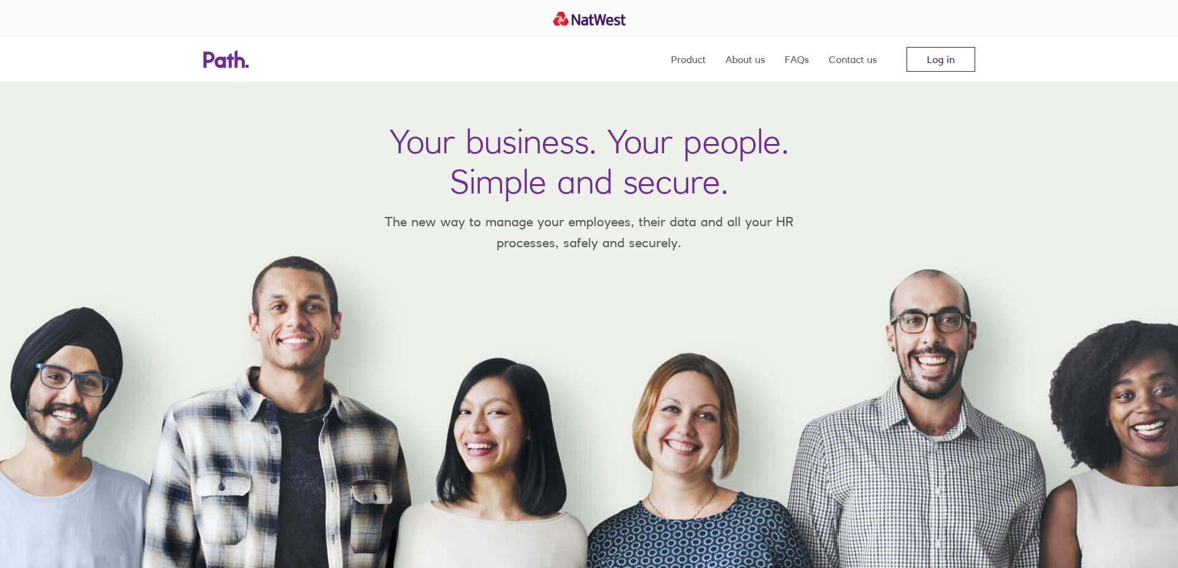
click at [948, 54] on link "Log in" at bounding box center [940, 59] width 69 height 25
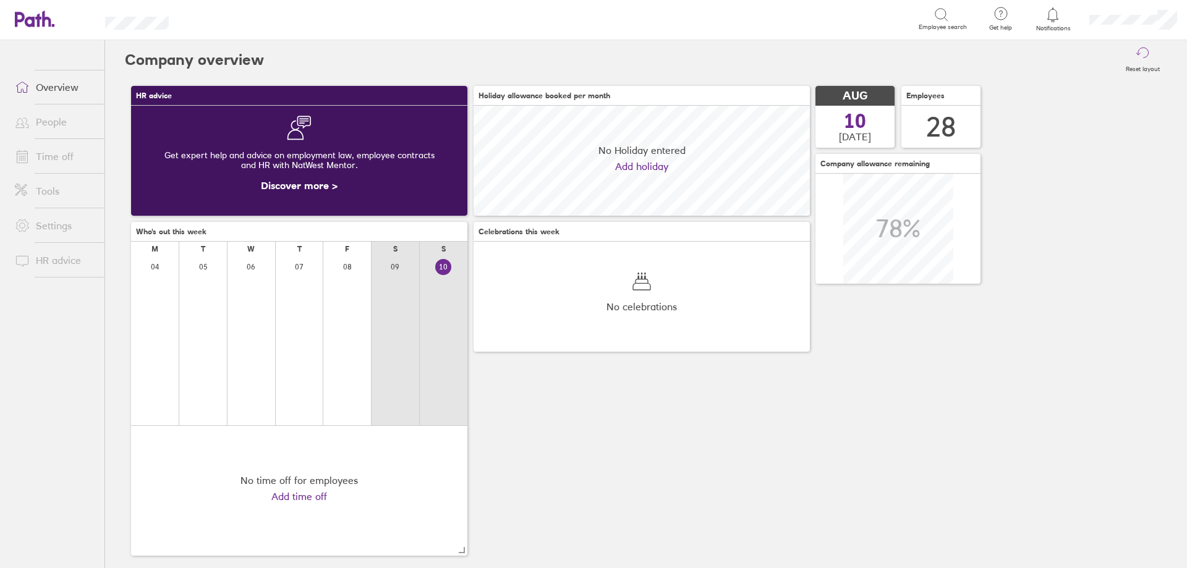
scroll to position [110, 336]
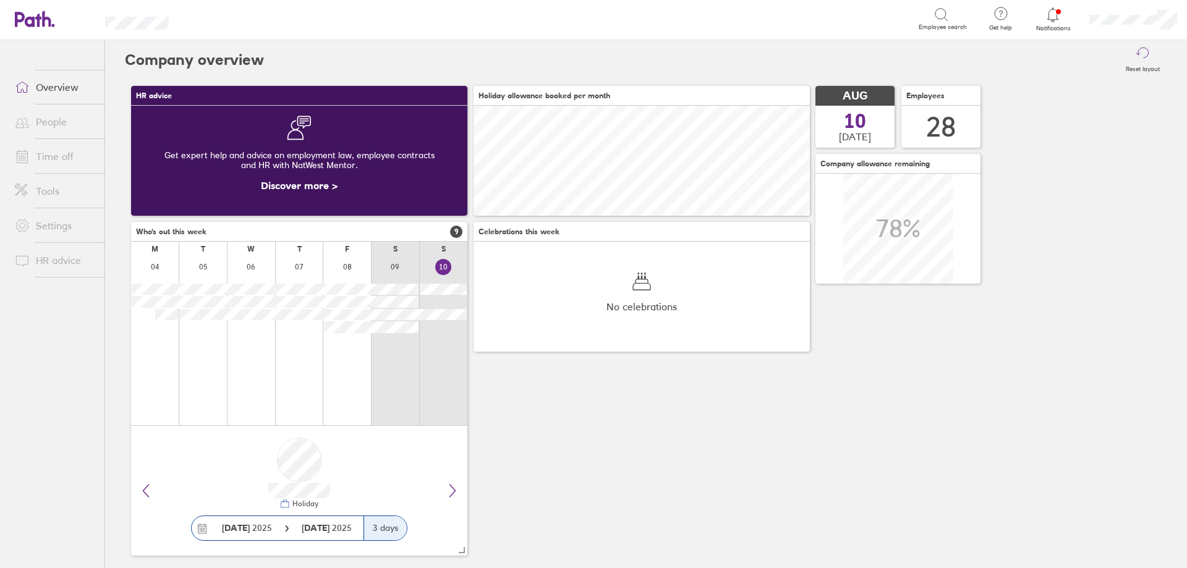
click at [73, 153] on link "Time off" at bounding box center [55, 156] width 100 height 25
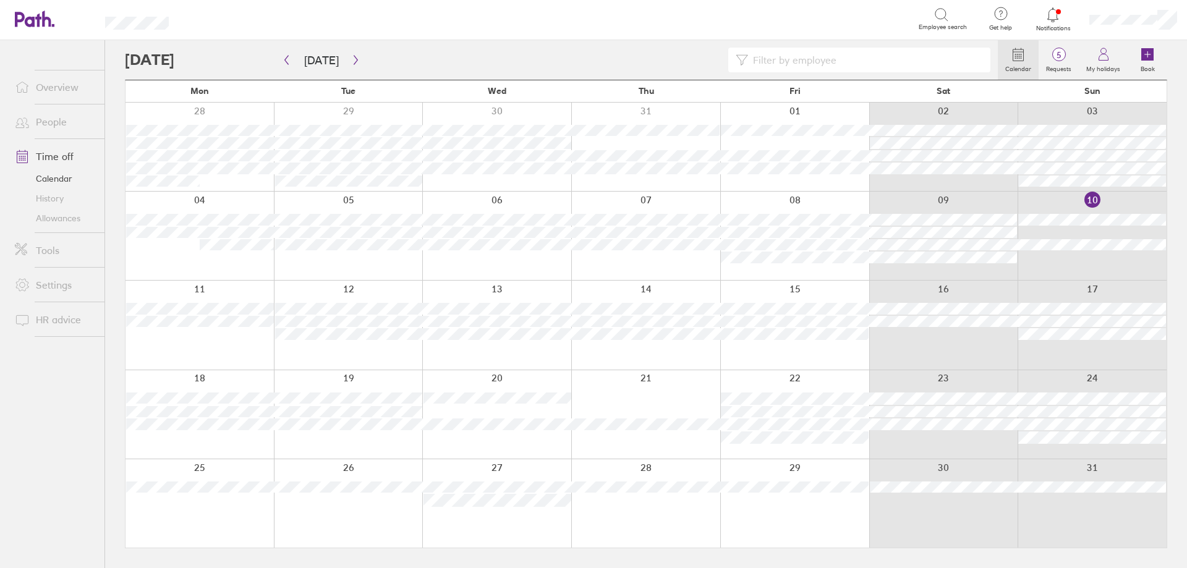
click at [1110, 452] on div at bounding box center [1092, 414] width 149 height 88
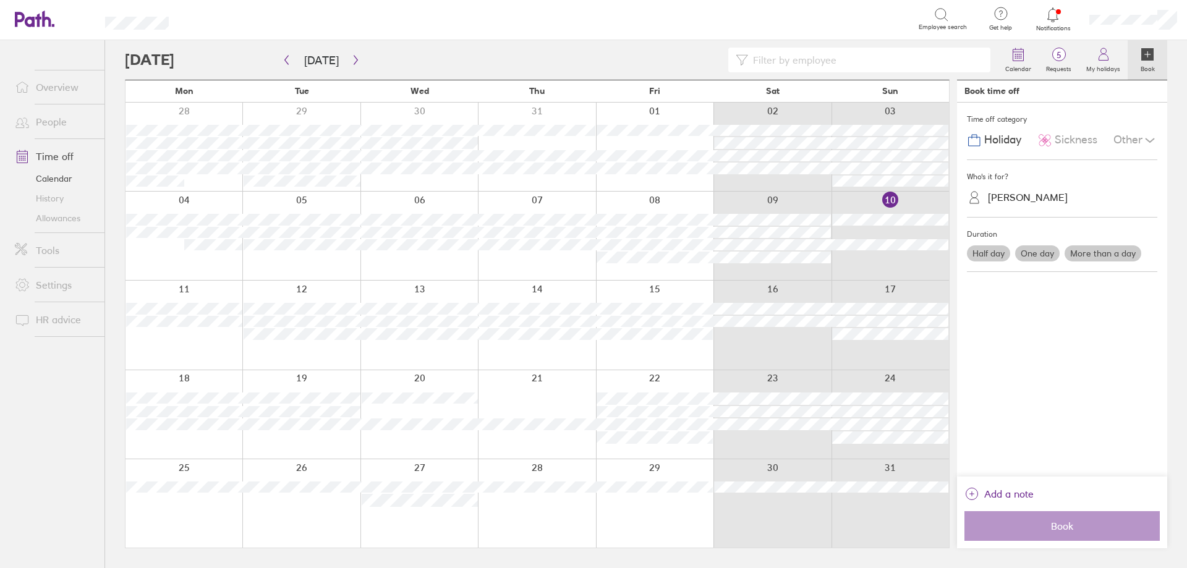
click at [1037, 196] on div "[PERSON_NAME]" at bounding box center [1028, 198] width 80 height 12
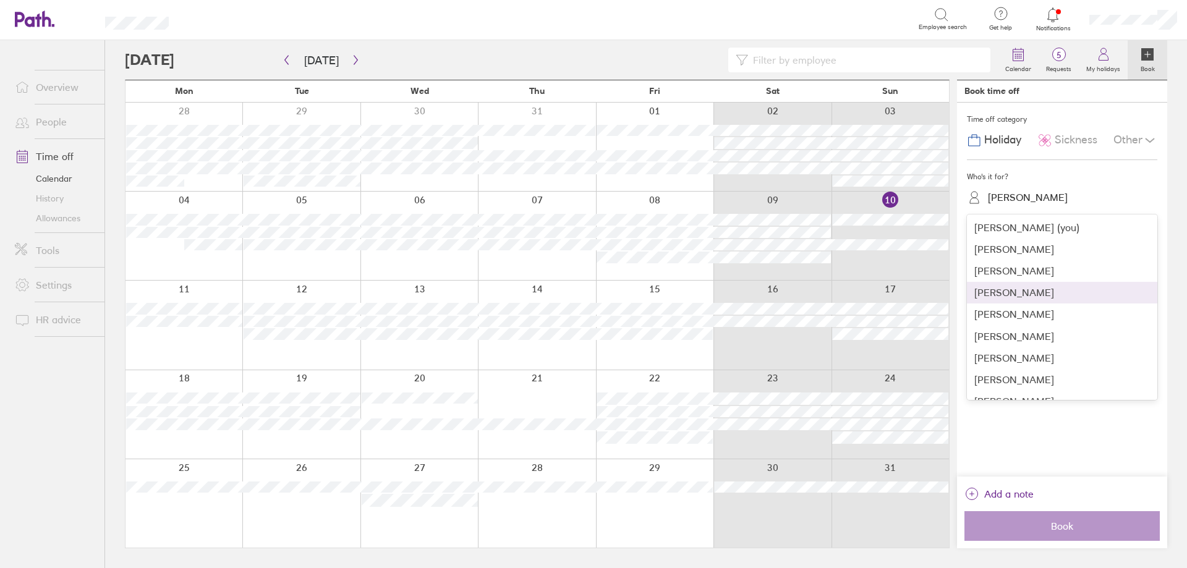
click at [1044, 299] on div "[PERSON_NAME]" at bounding box center [1062, 293] width 190 height 22
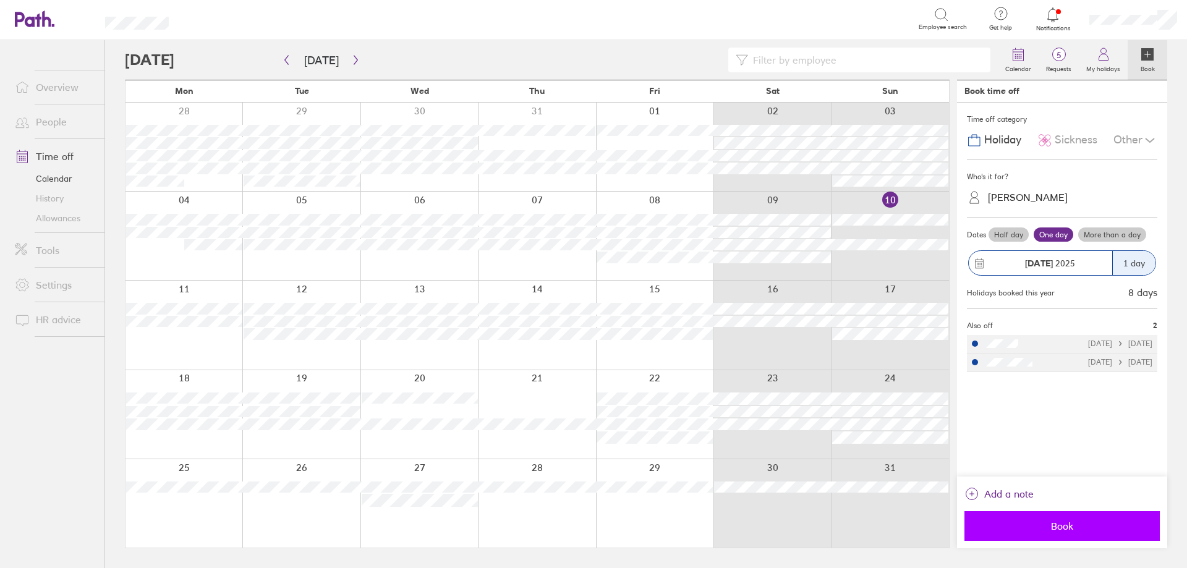
click at [1060, 526] on span "Book" at bounding box center [1062, 526] width 178 height 11
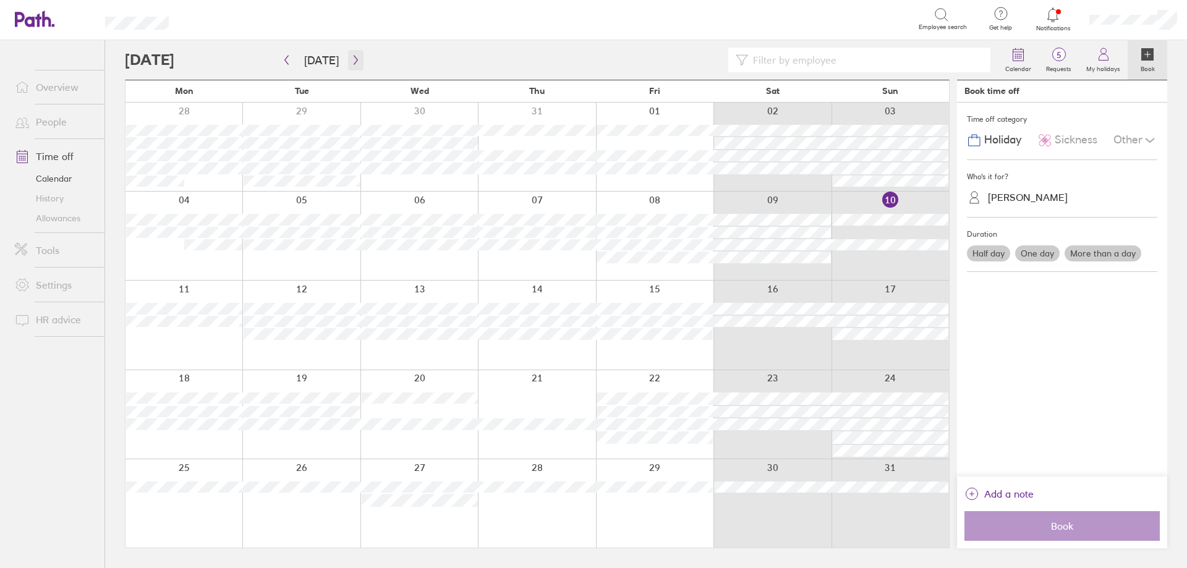
click at [348, 62] on button "button" at bounding box center [355, 60] width 15 height 20
